Goal: Navigation & Orientation: Find specific page/section

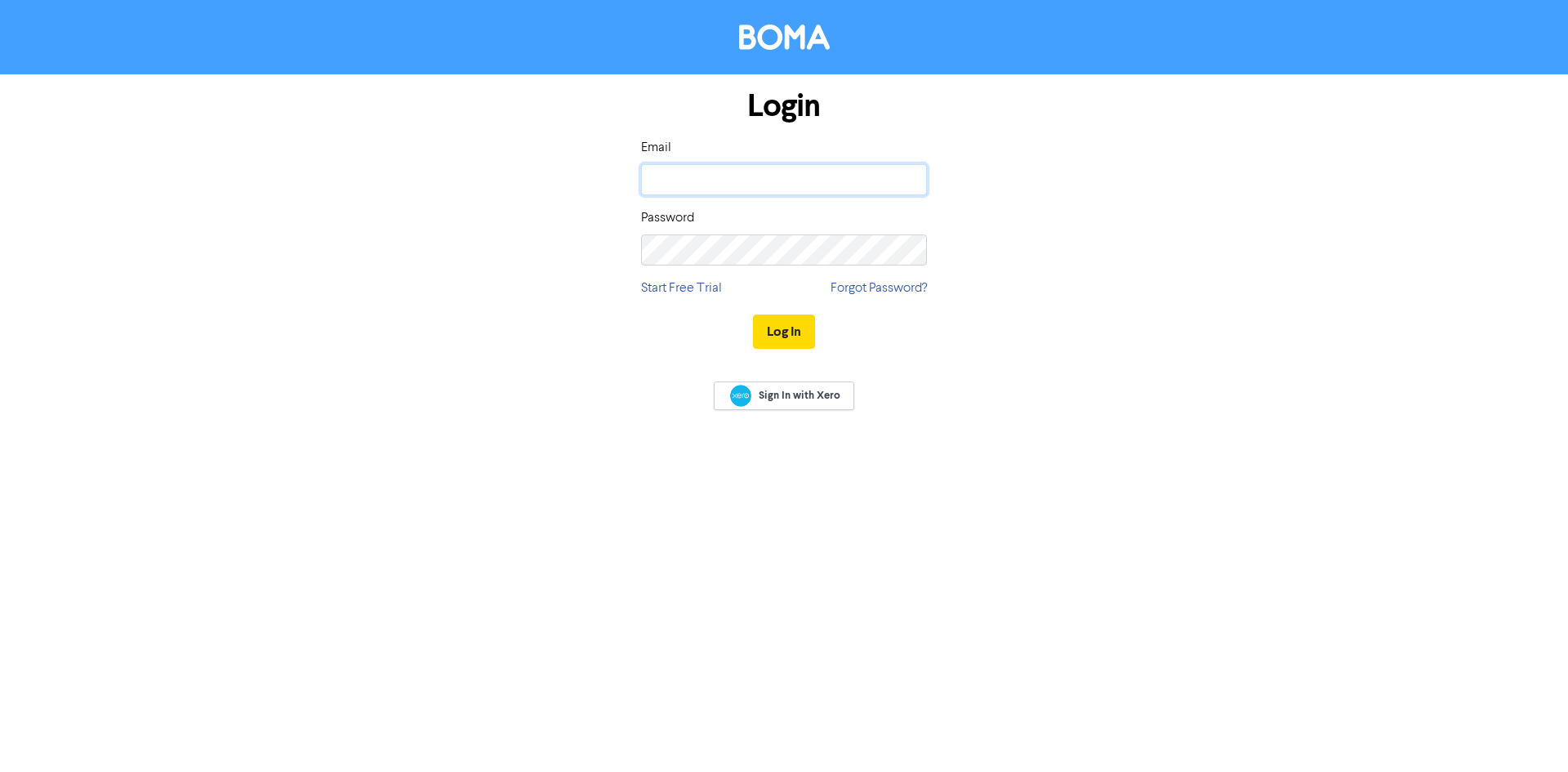
click at [748, 179] on input "email" at bounding box center [784, 179] width 286 height 31
type input "[EMAIL_ADDRESS][DOMAIN_NAME]"
click at [753, 315] on button "Log In" at bounding box center [784, 331] width 62 height 34
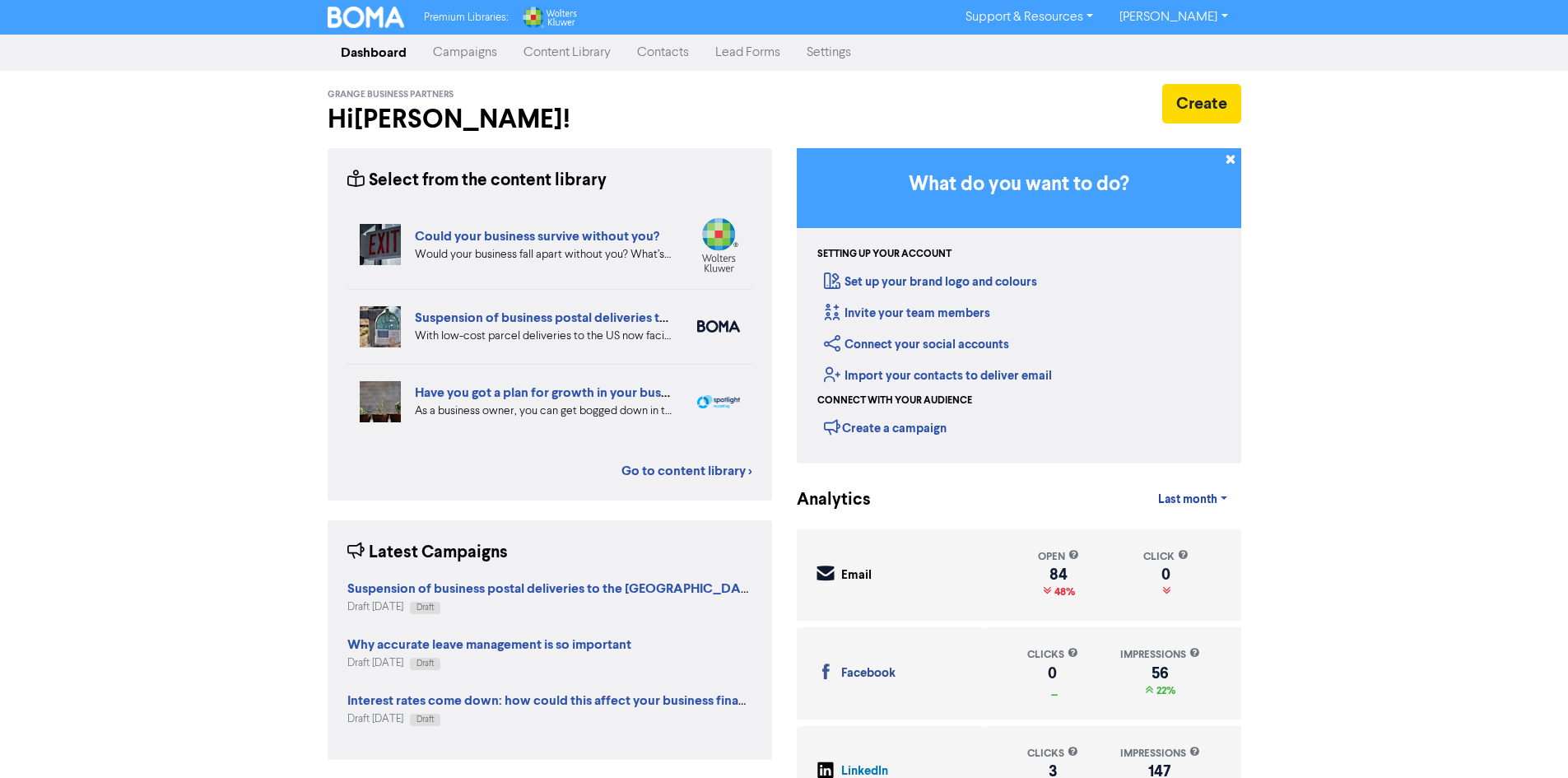
click at [548, 64] on link "Content Library" at bounding box center [567, 52] width 113 height 33
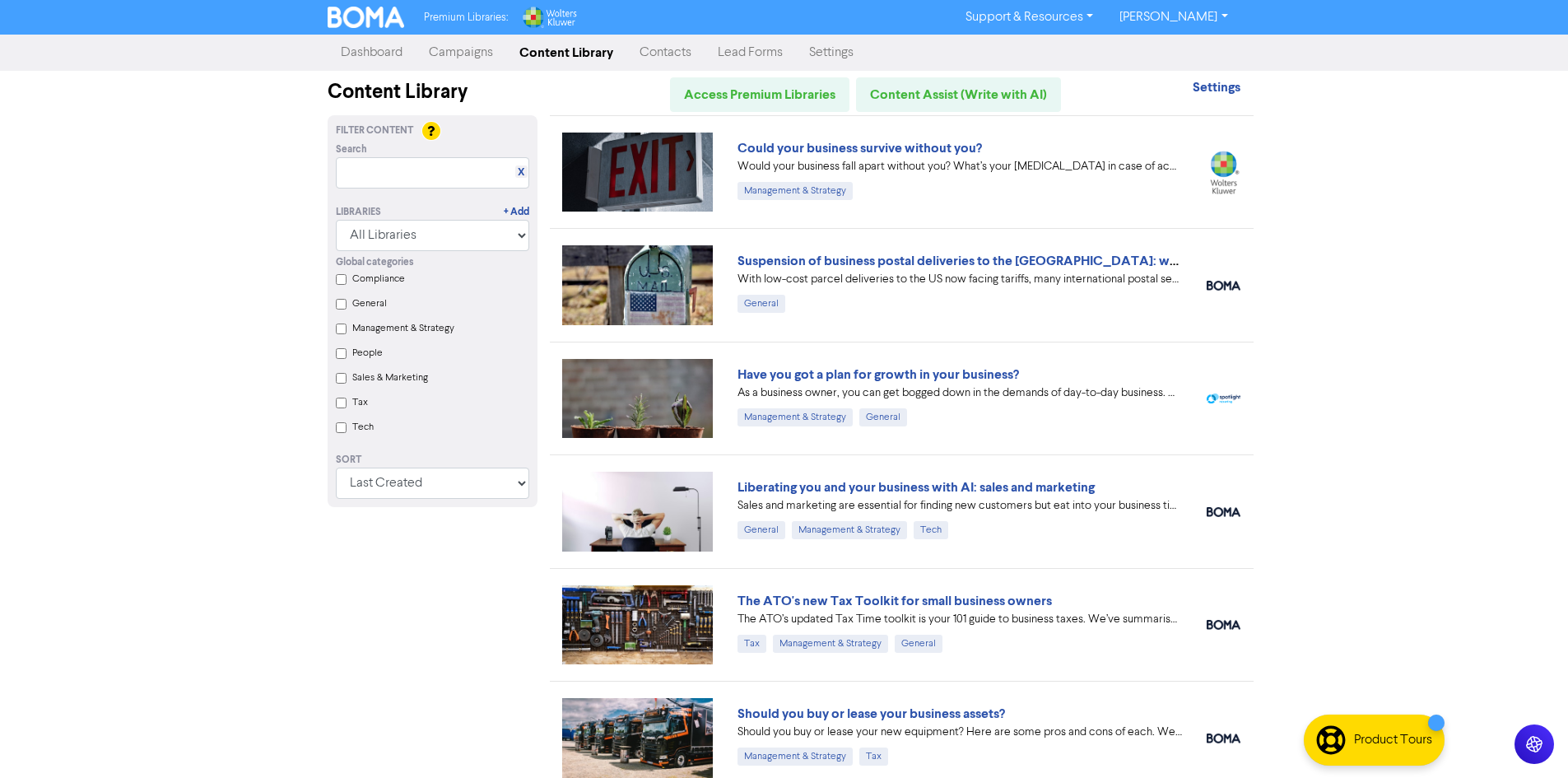
click at [1200, 21] on link "[PERSON_NAME]" at bounding box center [1173, 18] width 134 height 27
click at [291, 110] on div "Premium Libraries: Support & Resources Video Tutorials FAQ & Guides Marketing E…" at bounding box center [784, 389] width 1568 height 778
